Goal: Register for event/course: Sign up to attend an event or enroll in a course

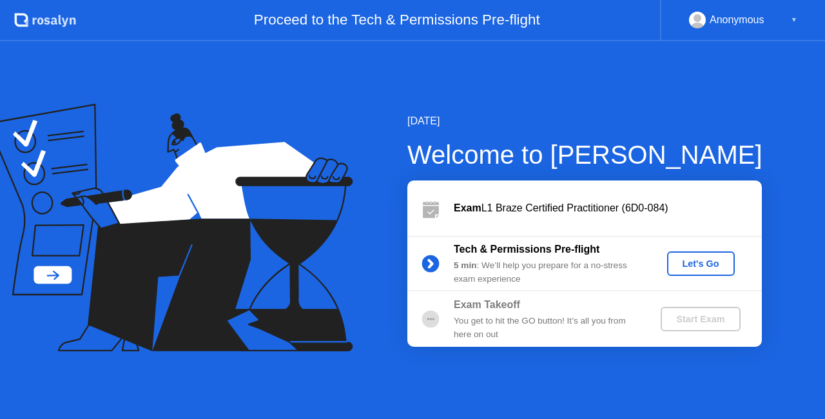
click at [693, 266] on div "Let's Go" at bounding box center [700, 263] width 57 height 10
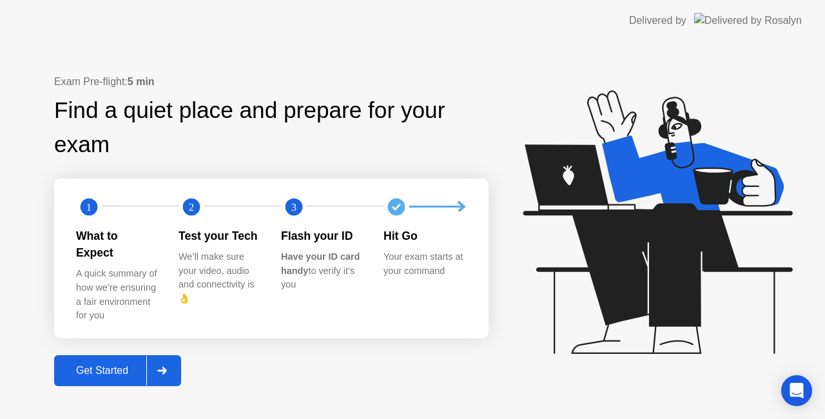
click at [84, 378] on div "Exam Pre-flight: 5 min Find a quiet place and prepare for your exam 1 2 3 What …" at bounding box center [412, 230] width 825 height 378
click at [93, 367] on div "Get Started" at bounding box center [102, 371] width 88 height 12
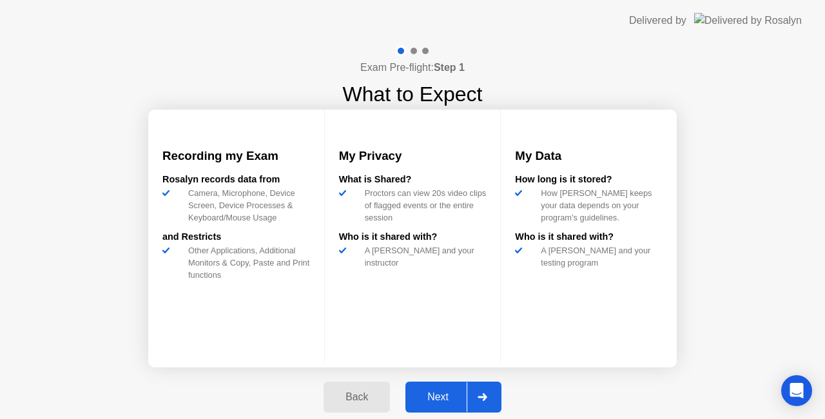
click at [441, 402] on div "Next" at bounding box center [437, 397] width 57 height 12
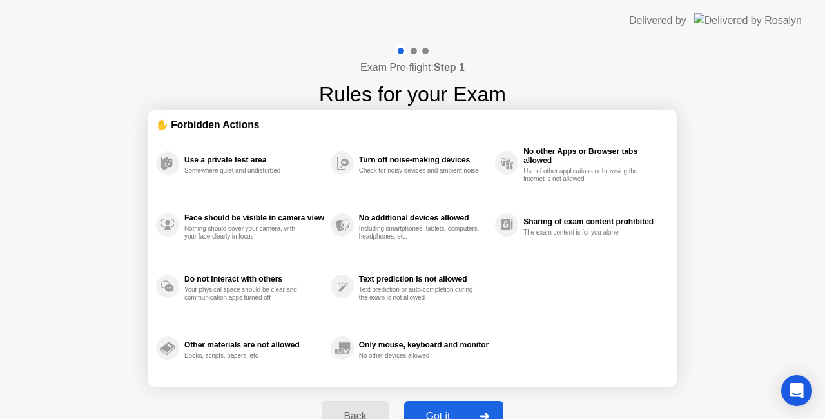
click at [431, 411] on div "Got it" at bounding box center [438, 417] width 61 height 12
select select "**********"
select select "*******"
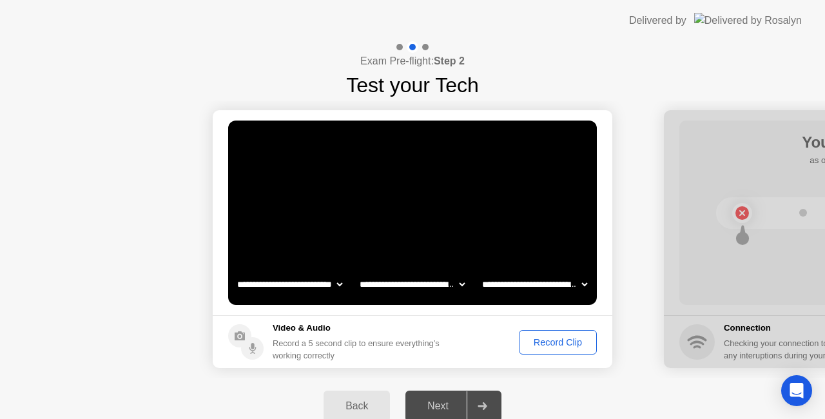
click at [545, 347] on div "Record Clip" at bounding box center [557, 342] width 69 height 10
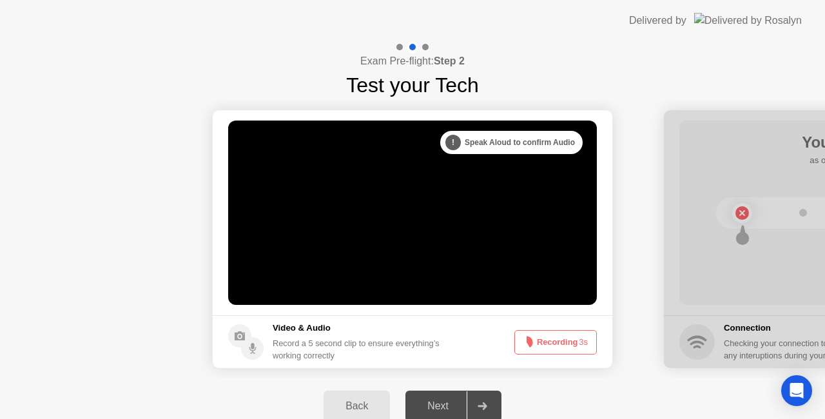
click at [534, 344] on button "Recording 3s" at bounding box center [555, 342] width 82 height 24
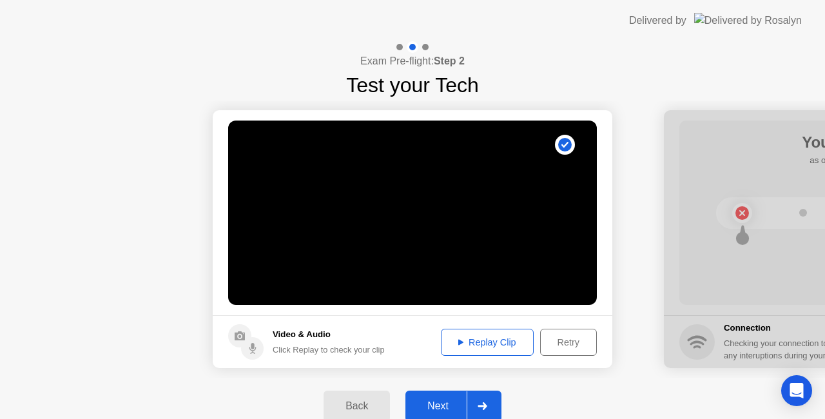
click at [440, 397] on button "Next" at bounding box center [453, 406] width 96 height 31
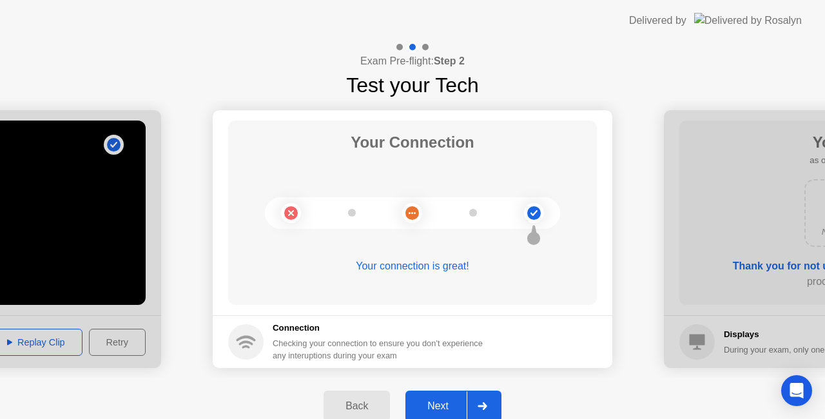
click at [480, 404] on icon at bounding box center [483, 406] width 10 height 8
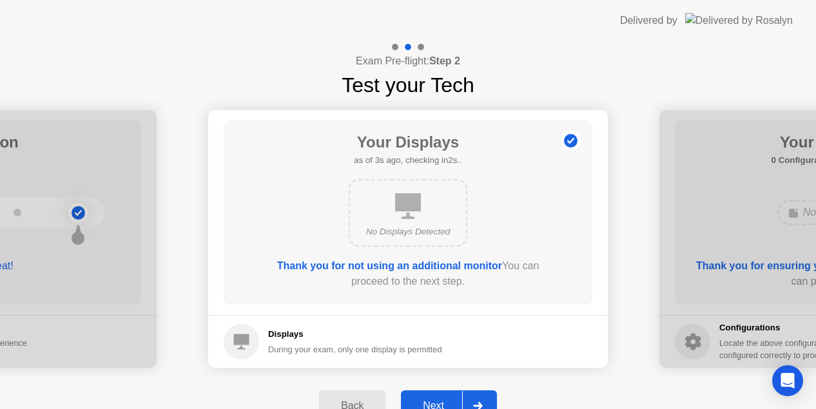
click at [439, 400] on div "Next" at bounding box center [433, 406] width 57 height 12
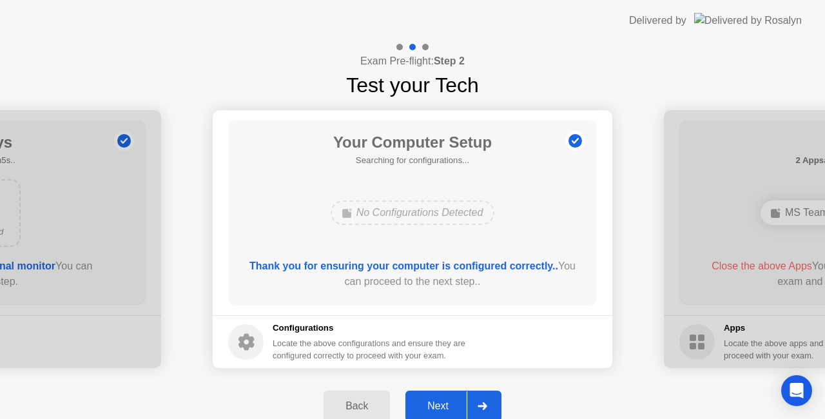
click at [457, 394] on button "Next" at bounding box center [453, 406] width 96 height 31
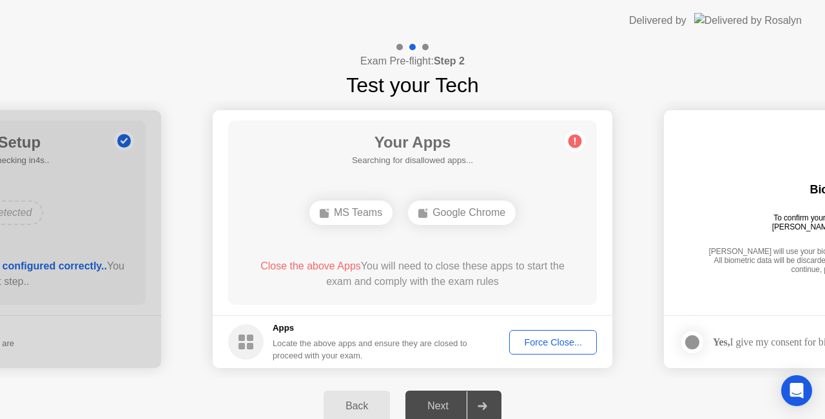
click at [529, 354] on footer "Apps Locate the above apps and ensure they are closed to proceed with your exam…" at bounding box center [413, 341] width 400 height 53
click at [534, 349] on button "Force Close..." at bounding box center [553, 342] width 88 height 24
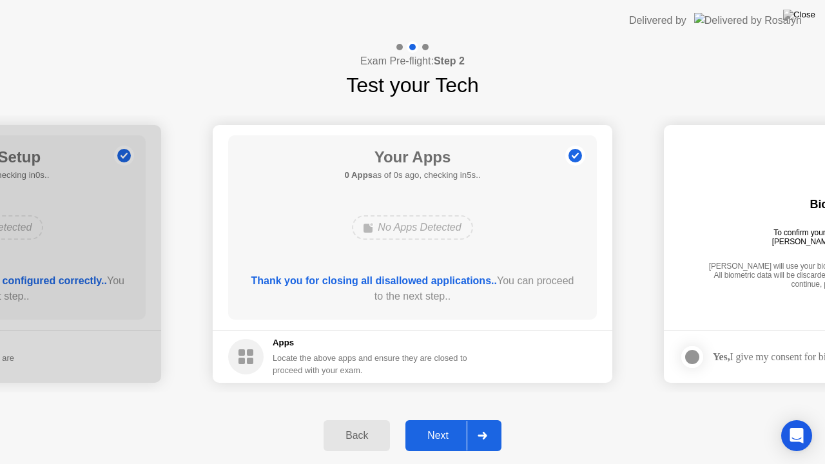
click at [452, 418] on div "Next" at bounding box center [437, 436] width 57 height 12
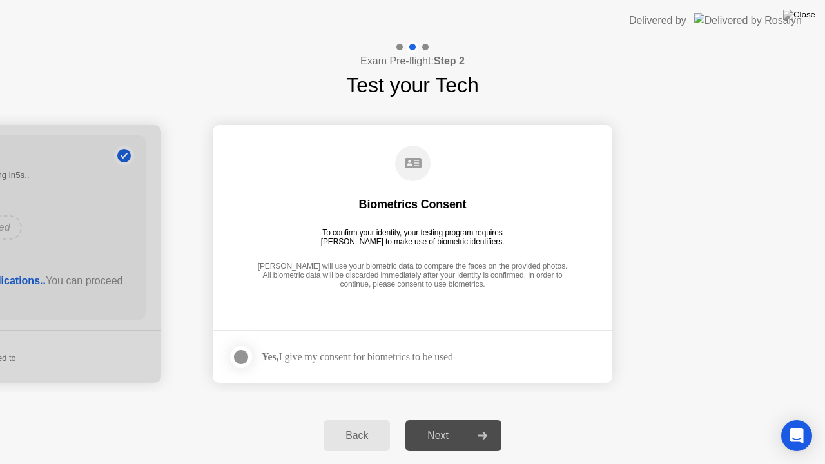
click at [441, 418] on div "Next" at bounding box center [437, 436] width 57 height 12
click at [432, 356] on div "Yes, I give my consent for biometrics to be used" at bounding box center [357, 357] width 191 height 12
click at [244, 354] on div at bounding box center [240, 356] width 15 height 15
click at [451, 418] on button "Next" at bounding box center [453, 435] width 96 height 31
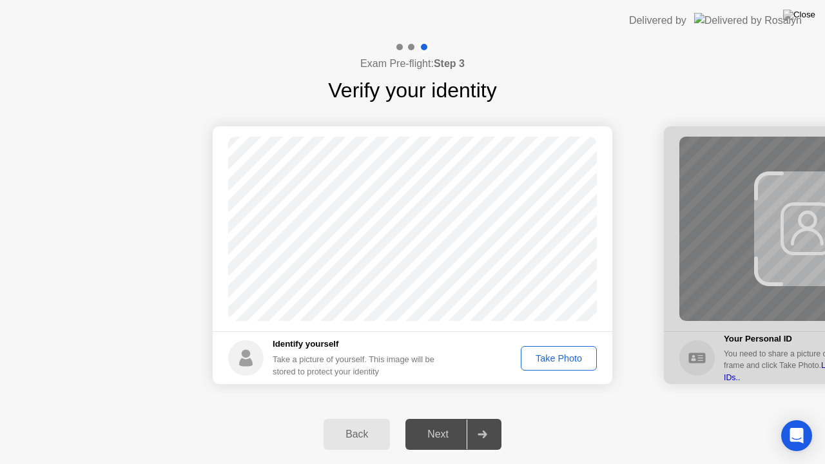
click at [570, 356] on div "Take Photo" at bounding box center [558, 358] width 67 height 10
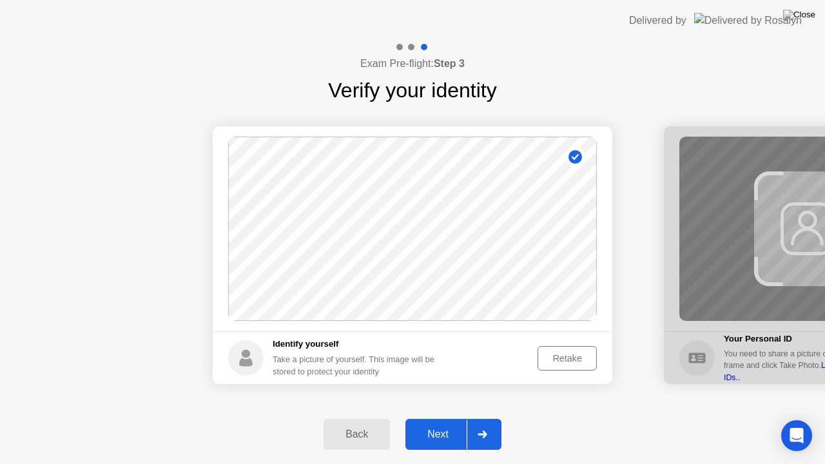
click at [442, 418] on div "Next" at bounding box center [437, 435] width 57 height 12
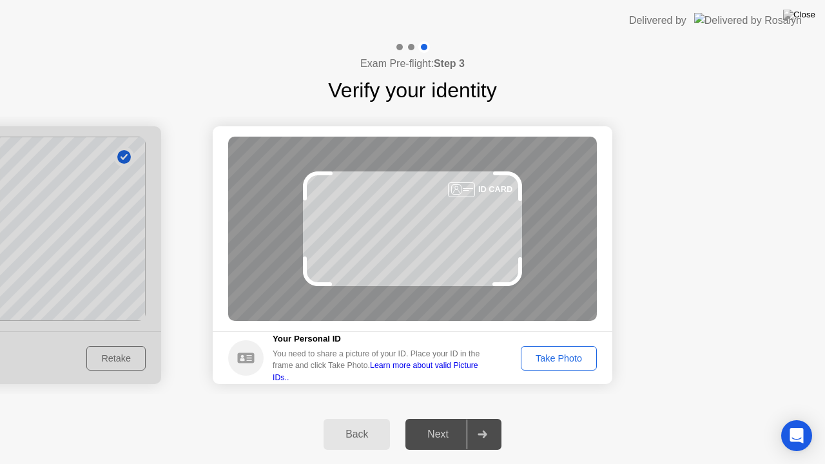
click at [532, 354] on div "Take Photo" at bounding box center [558, 358] width 67 height 10
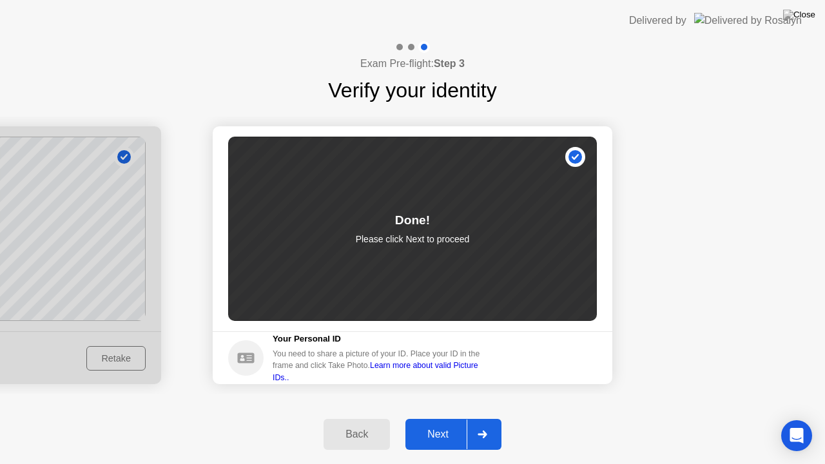
click at [447, 418] on div "Next" at bounding box center [437, 435] width 57 height 12
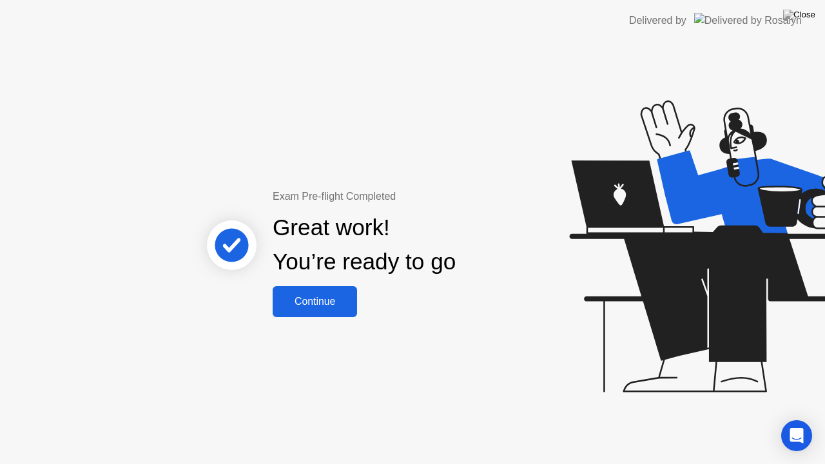
click at [311, 292] on button "Continue" at bounding box center [315, 301] width 84 height 31
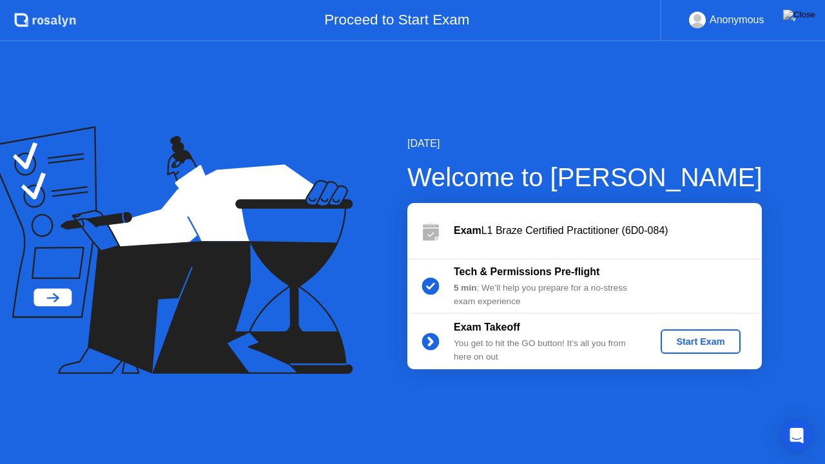
click at [717, 333] on button "Start Exam" at bounding box center [700, 341] width 79 height 24
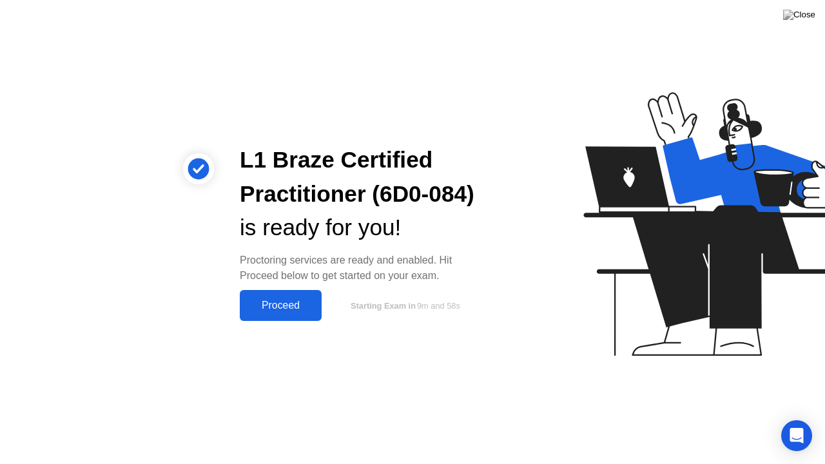
click at [279, 314] on button "Proceed" at bounding box center [281, 305] width 82 height 31
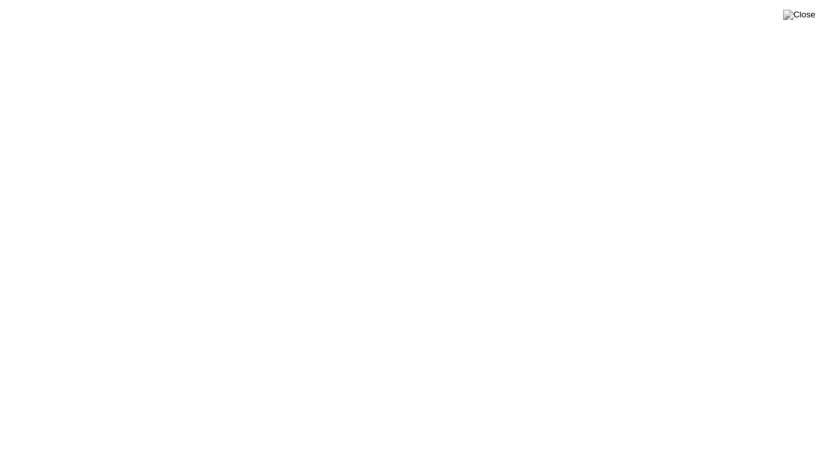
click at [811, 6] on button at bounding box center [799, 14] width 39 height 17
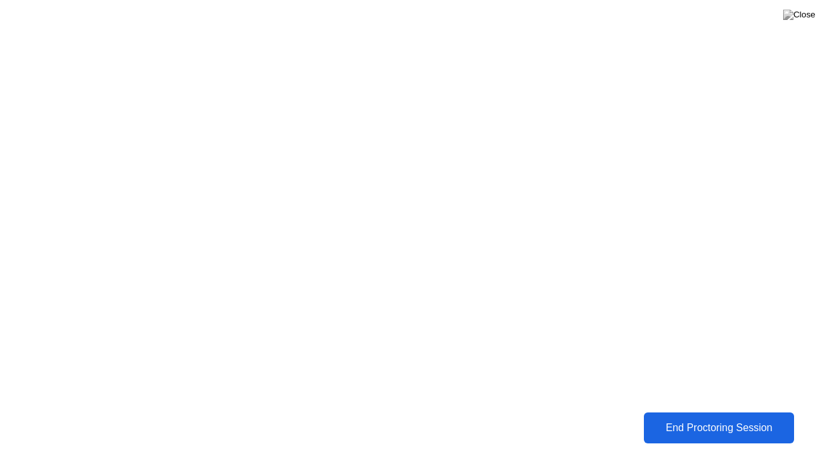
click at [755, 418] on div "End Proctoring Session" at bounding box center [719, 428] width 142 height 12
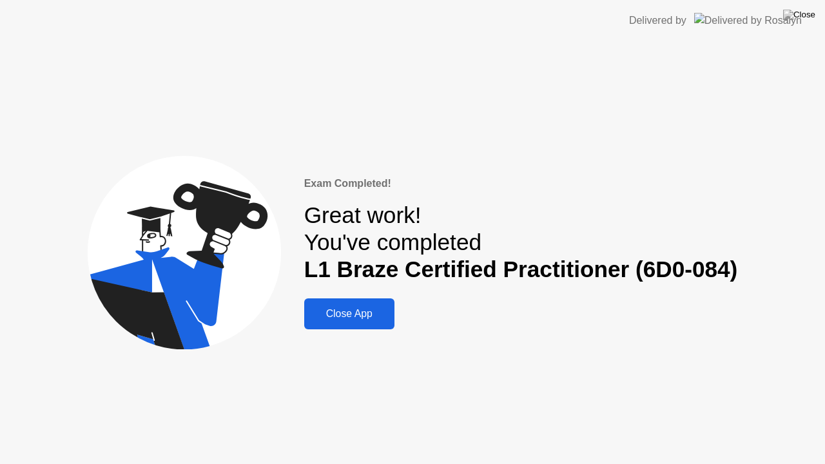
click at [378, 315] on div "Close App" at bounding box center [349, 314] width 82 height 12
